Goal: Check status: Check status

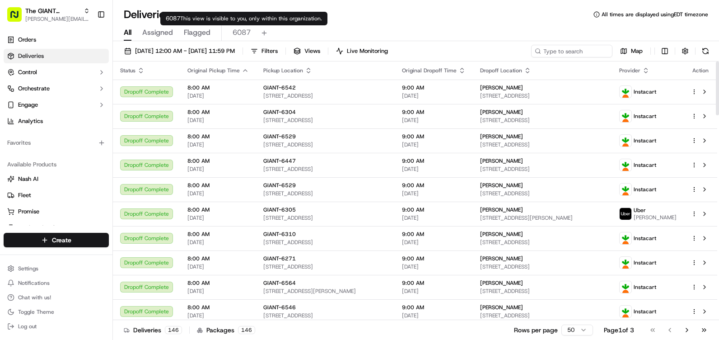
click at [241, 37] on span "6087" at bounding box center [242, 32] width 18 height 11
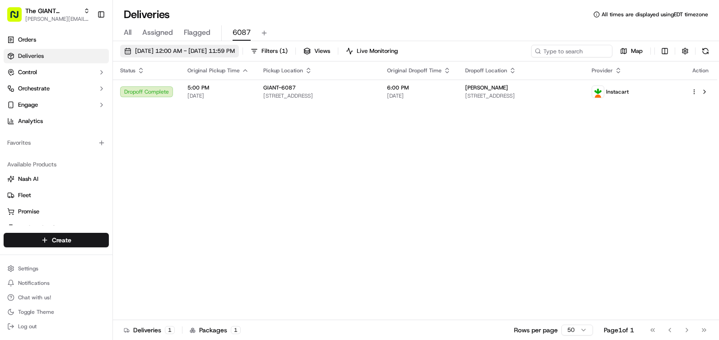
click at [235, 47] on span "[DATE] 12:00 AM - [DATE] 11:59 PM" at bounding box center [185, 51] width 100 height 8
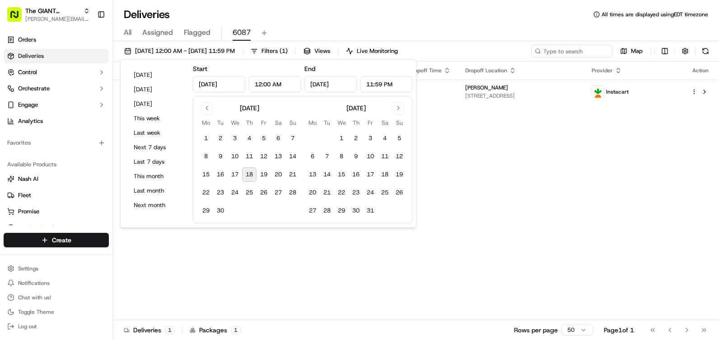
click at [249, 178] on button "18" at bounding box center [249, 174] width 14 height 14
type input "[DATE]"
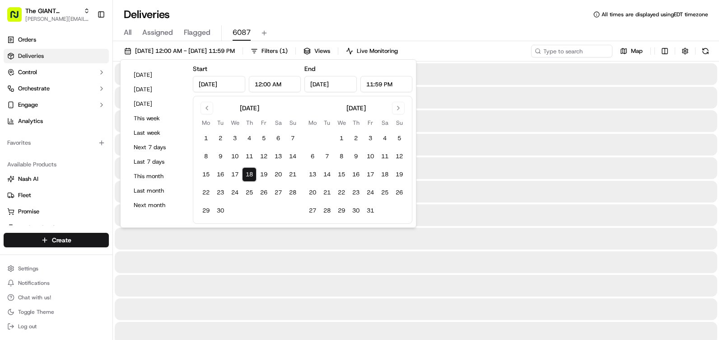
click at [580, 112] on div at bounding box center [416, 121] width 603 height 22
